Goal: Information Seeking & Learning: Find specific fact

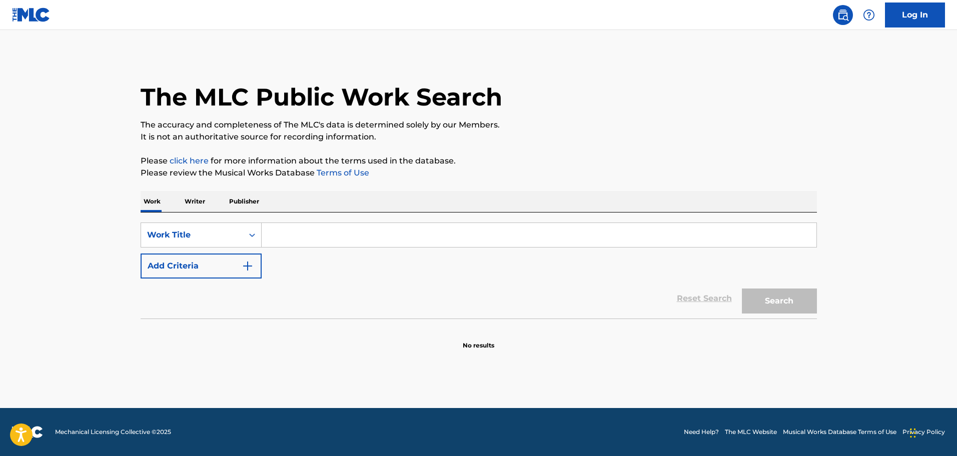
click at [290, 236] on input "Search Form" at bounding box center [539, 235] width 555 height 24
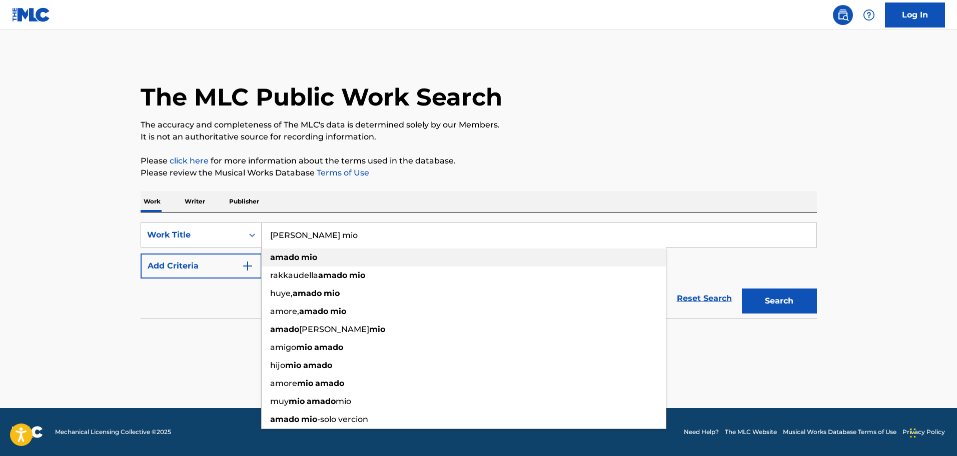
type input "[PERSON_NAME] mio"
click at [294, 256] on strong "amado" at bounding box center [284, 258] width 29 height 10
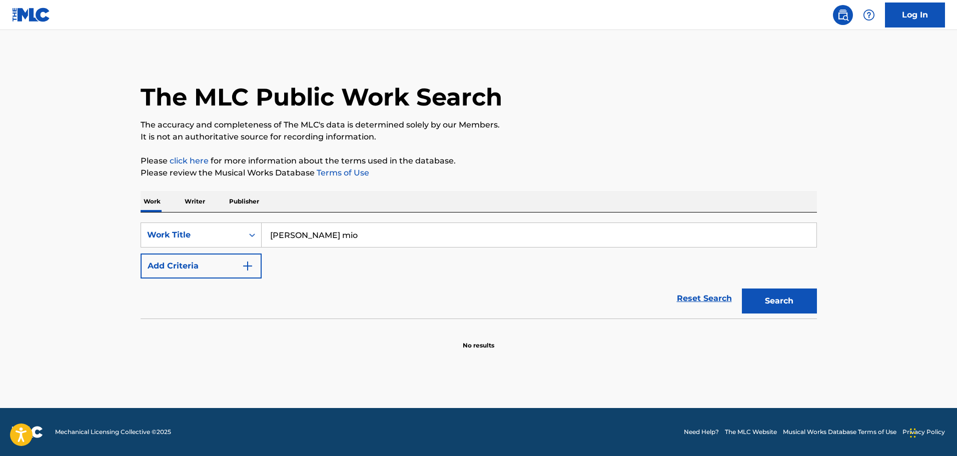
click at [248, 267] on img "Search Form" at bounding box center [248, 266] width 12 height 12
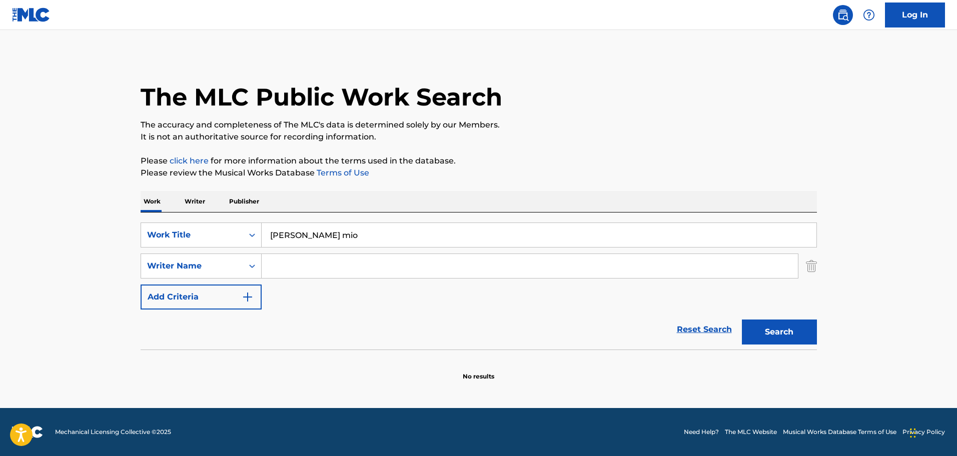
click at [280, 268] on input "Search Form" at bounding box center [530, 266] width 536 height 24
type input "e"
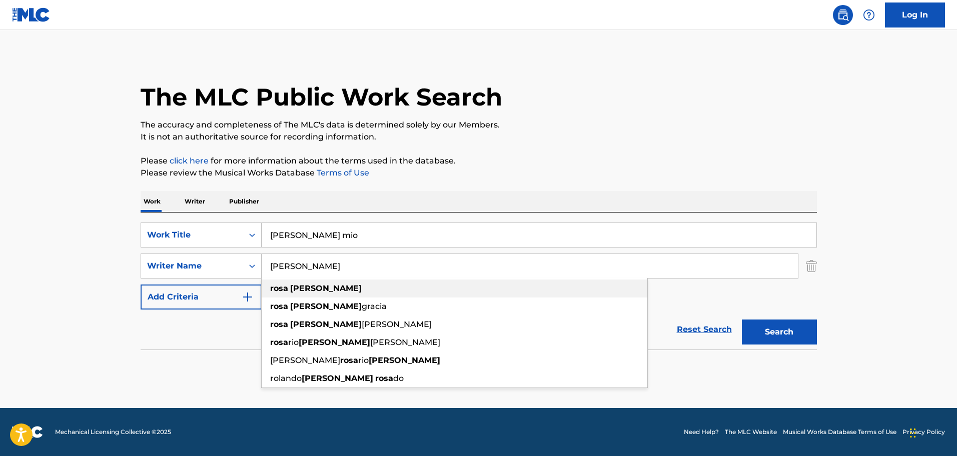
click at [301, 285] on strong "[PERSON_NAME]" at bounding box center [326, 289] width 72 height 10
type input "[PERSON_NAME]"
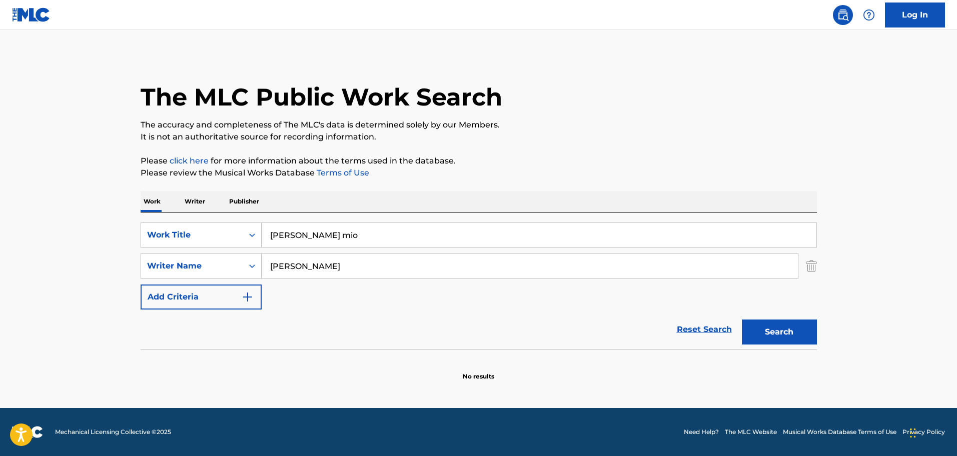
click at [782, 330] on button "Search" at bounding box center [779, 332] width 75 height 25
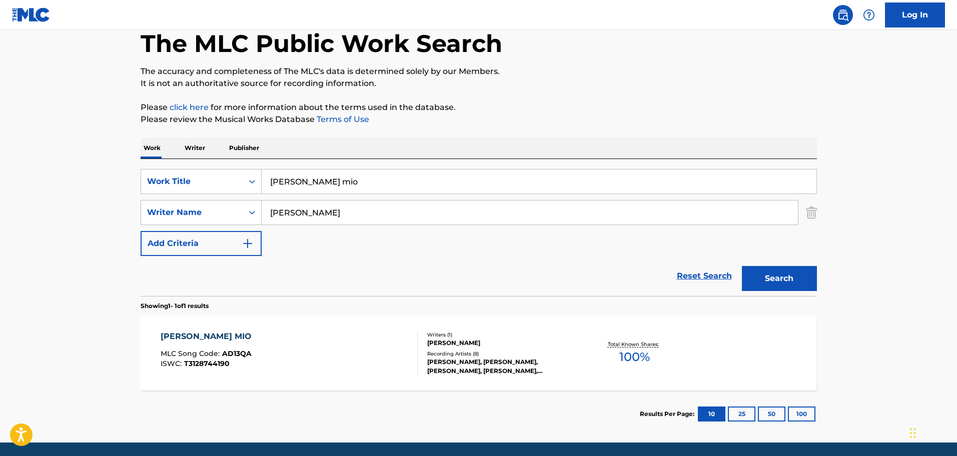
scroll to position [55, 0]
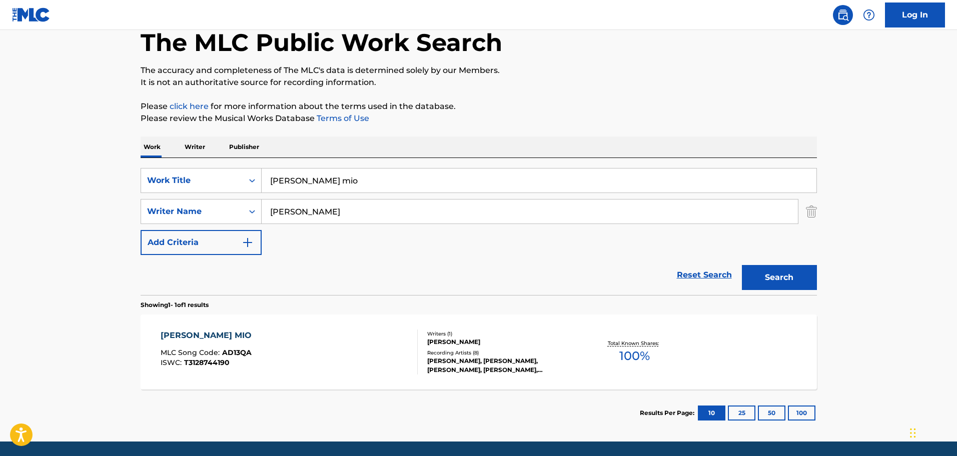
click at [200, 332] on div "[PERSON_NAME] MIO" at bounding box center [209, 336] width 96 height 12
